Goal: Information Seeking & Learning: Learn about a topic

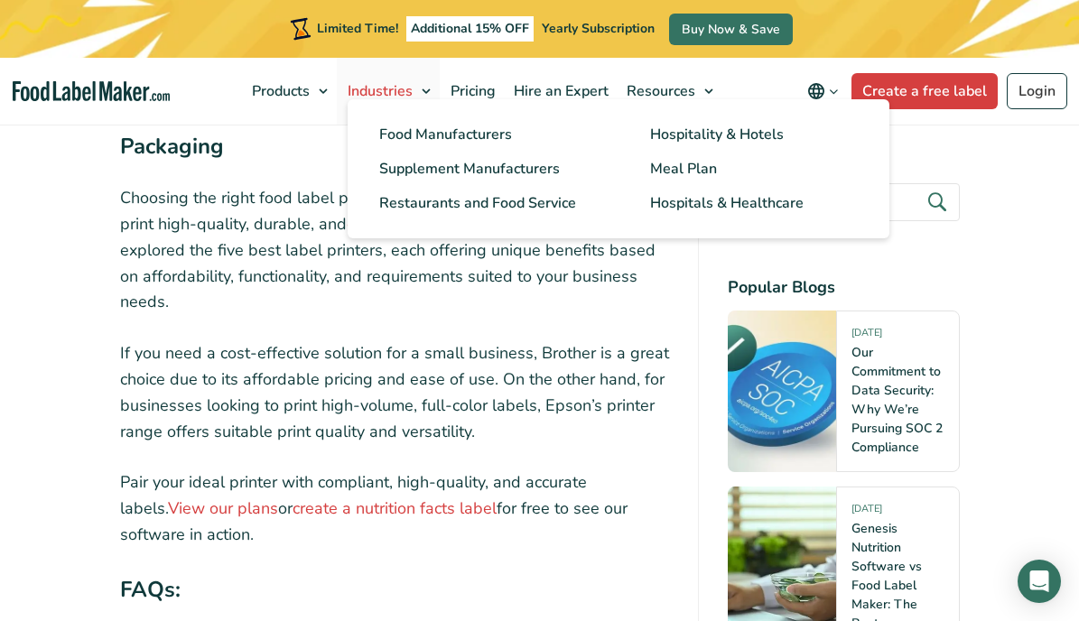
scroll to position [8971, 0]
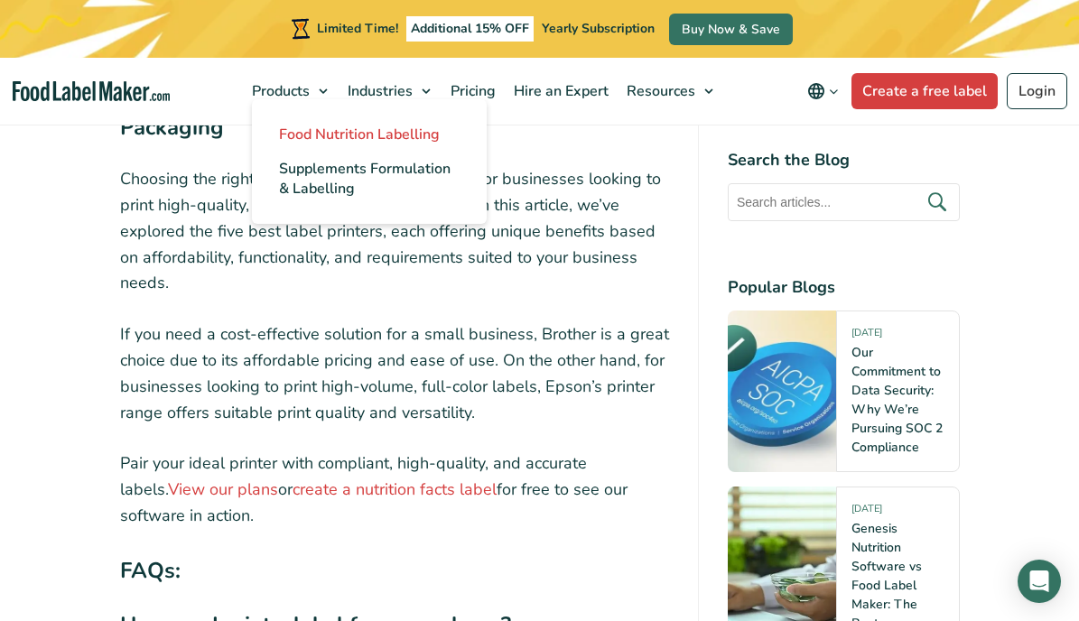
click at [321, 136] on span "Food Nutrition Labelling" at bounding box center [359, 135] width 161 height 20
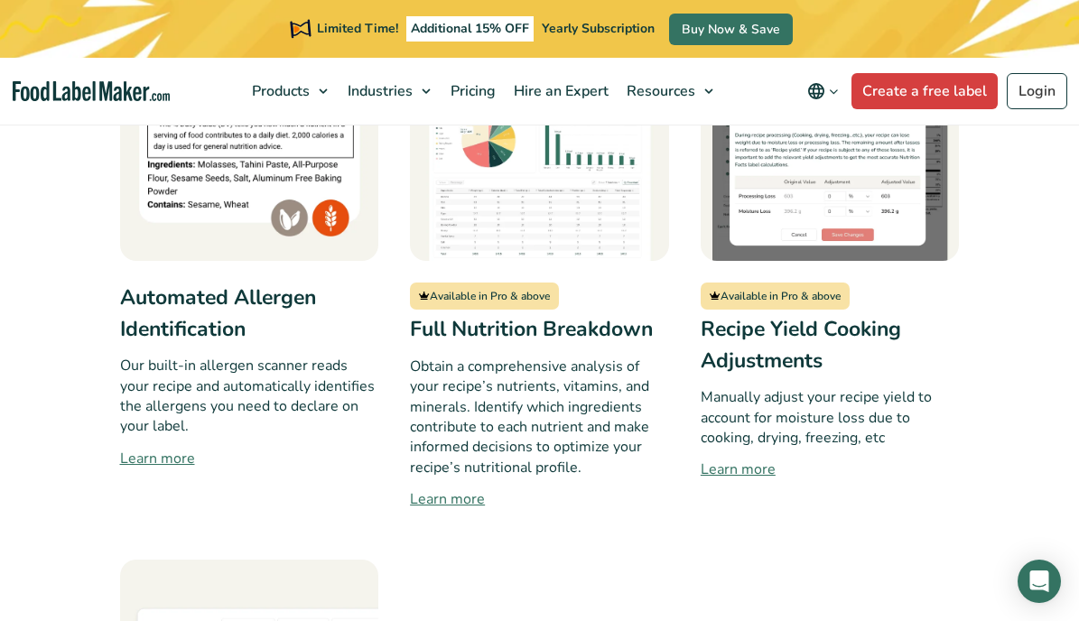
scroll to position [1666, 0]
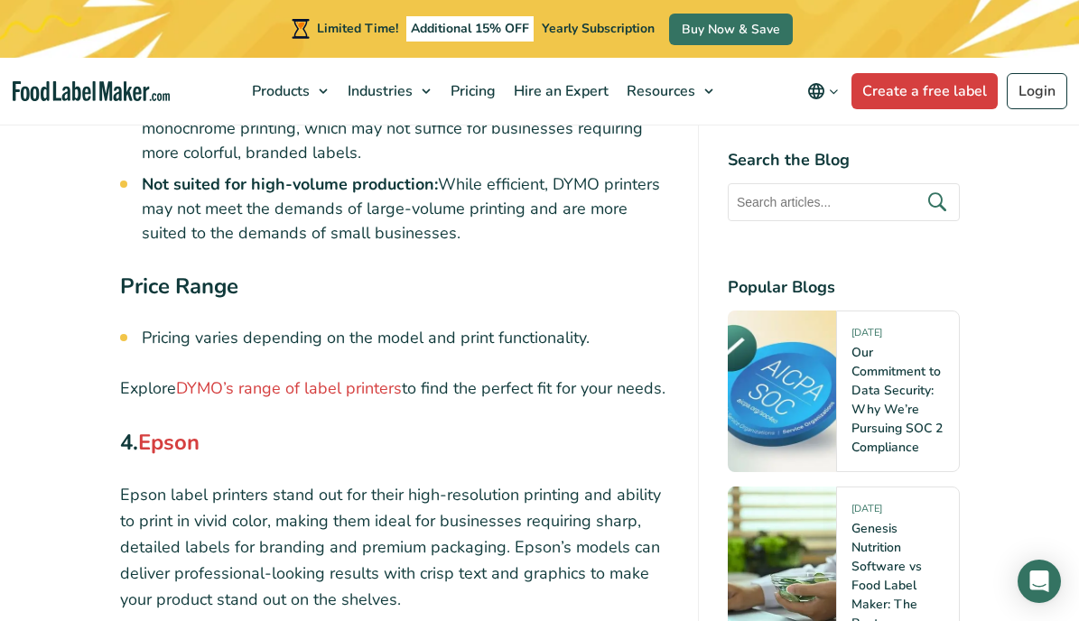
scroll to position [5934, 0]
click at [250, 376] on link "DYMO’s range of label printers" at bounding box center [289, 387] width 226 height 22
